Goal: Information Seeking & Learning: Learn about a topic

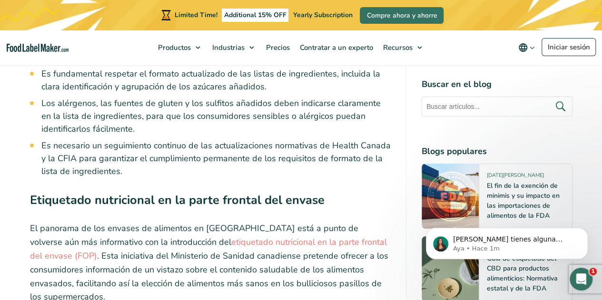
scroll to position [3570, 0]
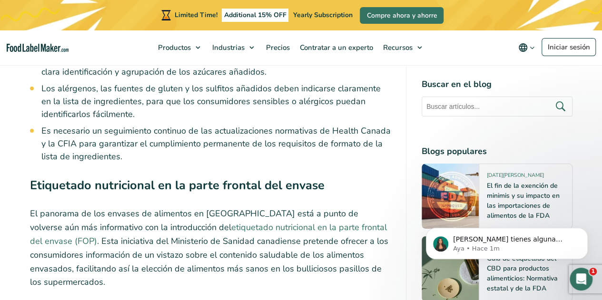
click at [257, 222] on link "etiquetado nutricional en la parte frontal del envase (FOP)" at bounding box center [208, 234] width 357 height 25
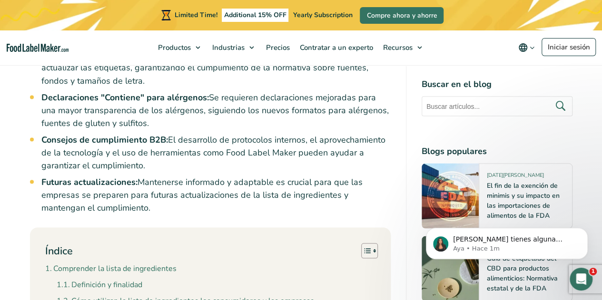
scroll to position [809, 0]
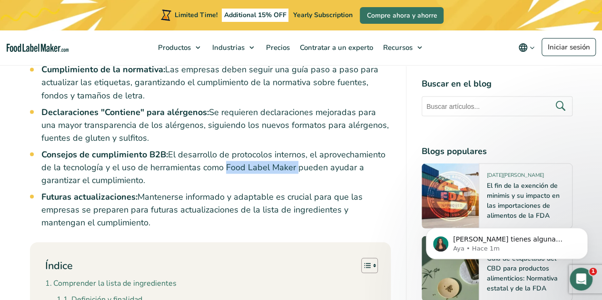
drag, startPoint x: 222, startPoint y: 140, endPoint x: 291, endPoint y: 141, distance: 69.5
click at [291, 148] on li "Consejos de cumplimiento B2B: El desarrollo de protocolos internos, el aprovech…" at bounding box center [215, 167] width 349 height 39
copy li "Food Label Maker"
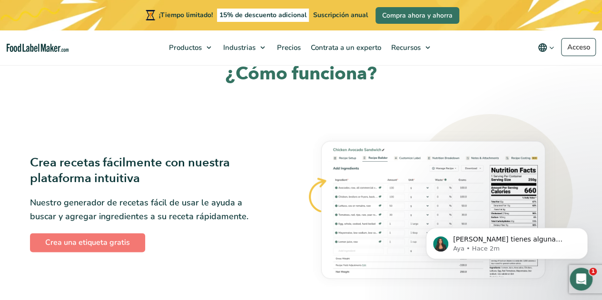
scroll to position [507, 0]
